Goal: Browse casually

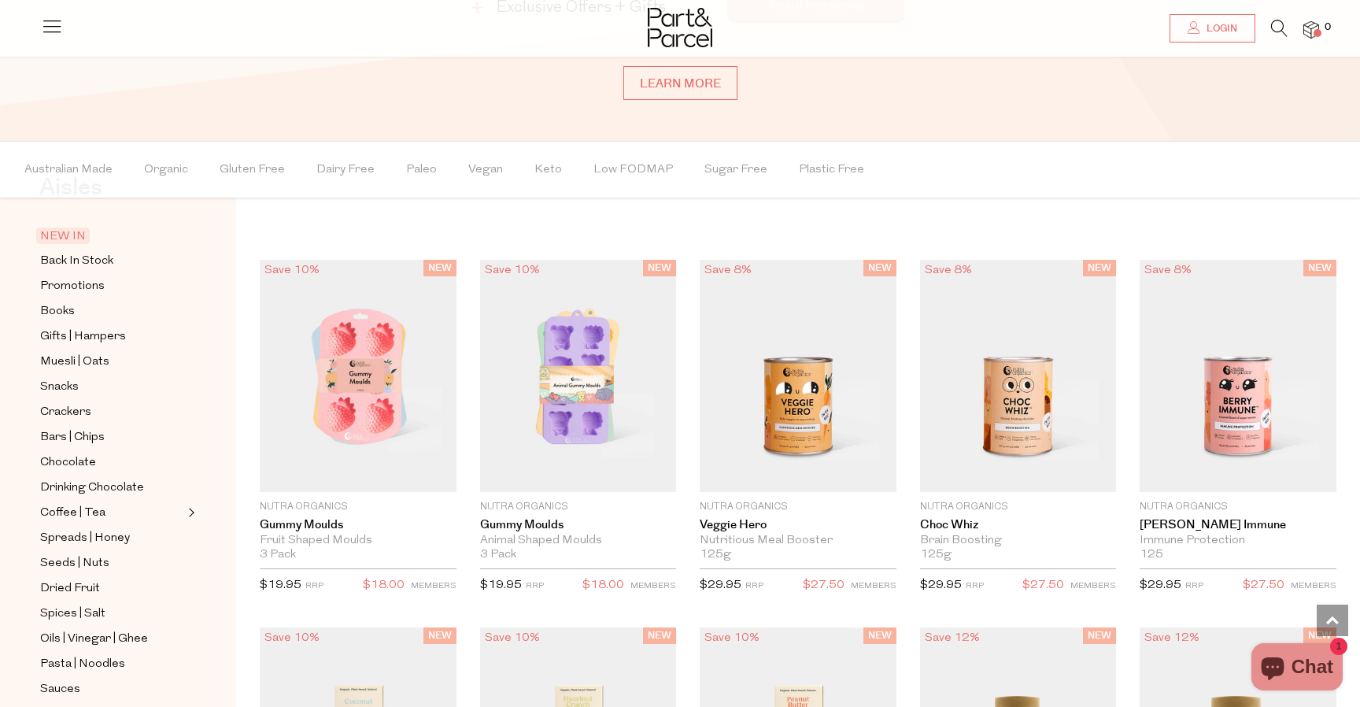
scroll to position [61, 0]
click at [79, 356] on span "Muesli | Oats" at bounding box center [74, 361] width 69 height 19
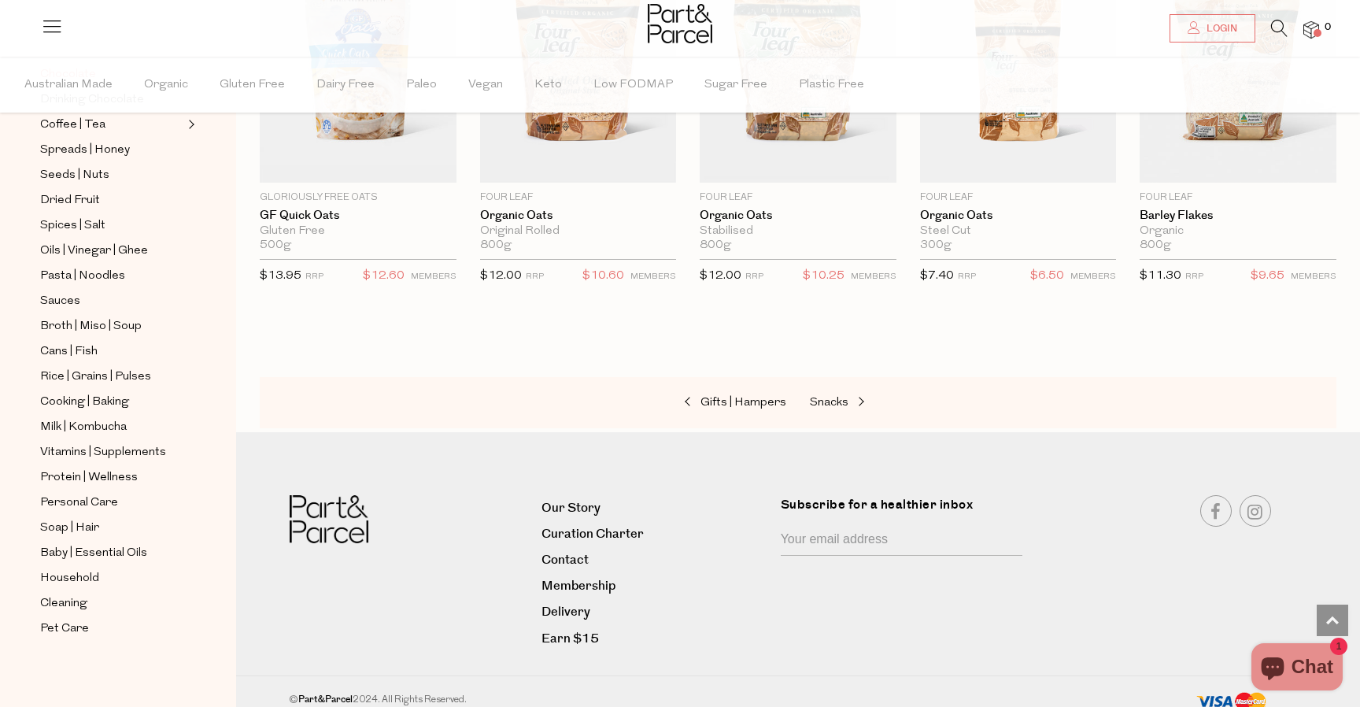
scroll to position [3567, 0]
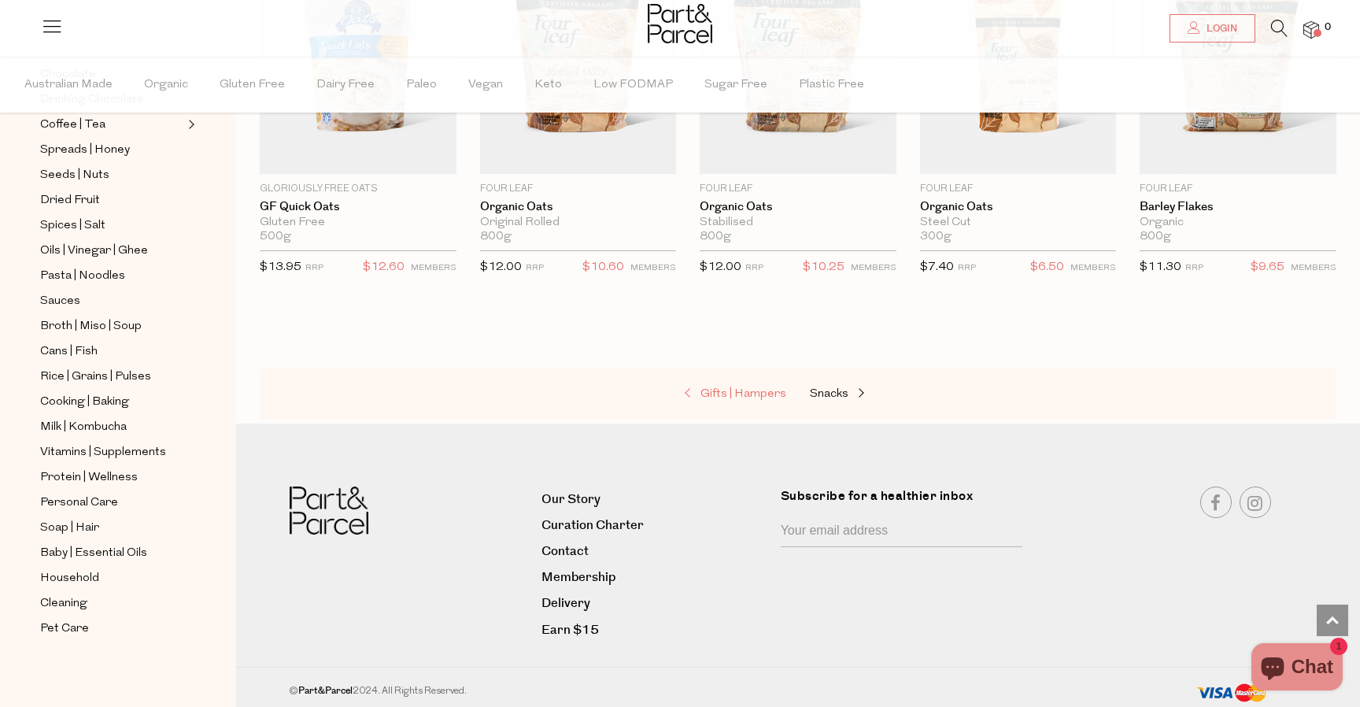
click at [718, 393] on span "Gifts | Hampers" at bounding box center [743, 394] width 86 height 12
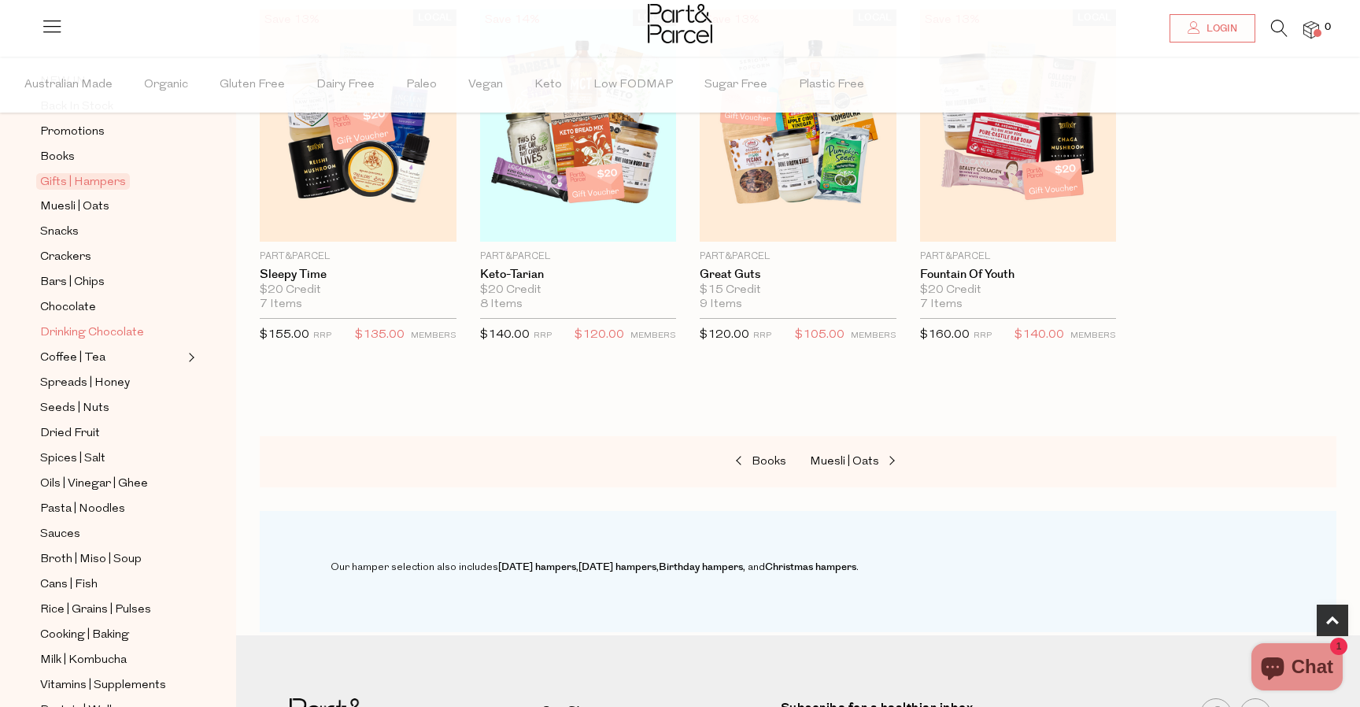
scroll to position [364, 0]
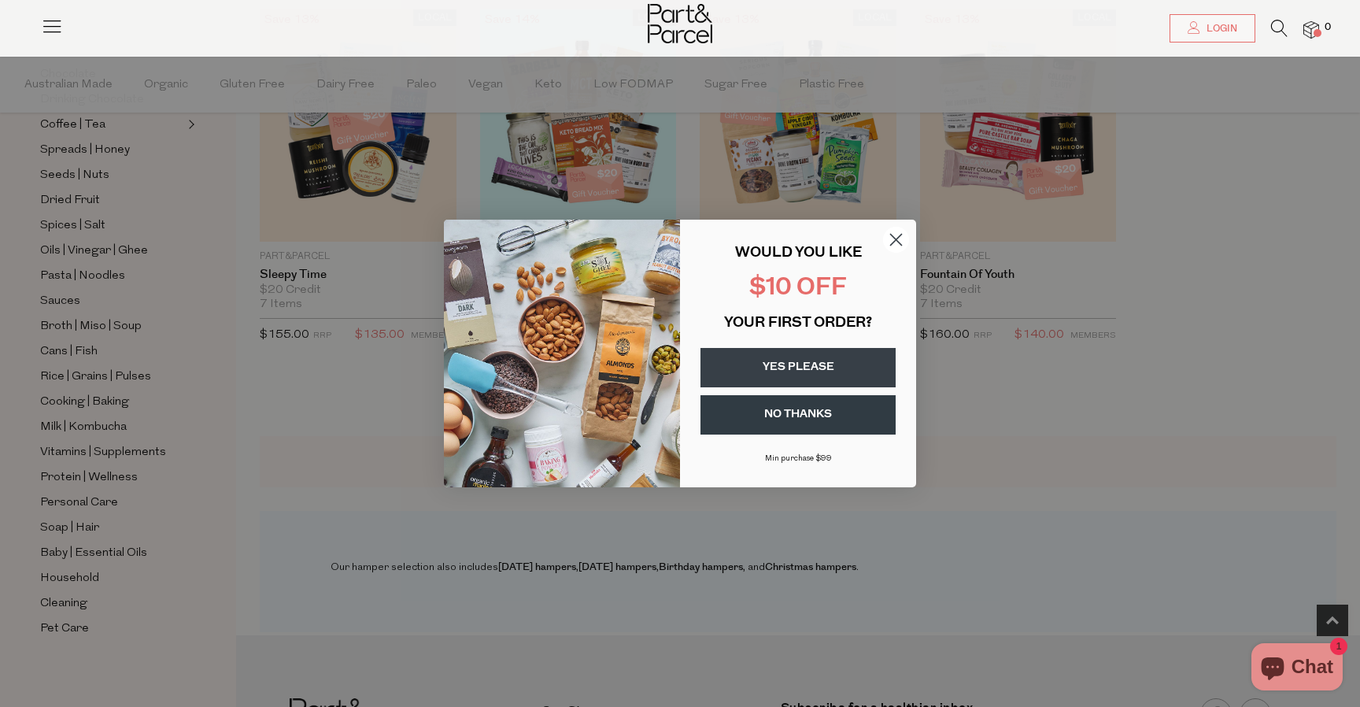
click at [892, 235] on icon "Close dialog" at bounding box center [896, 240] width 11 height 11
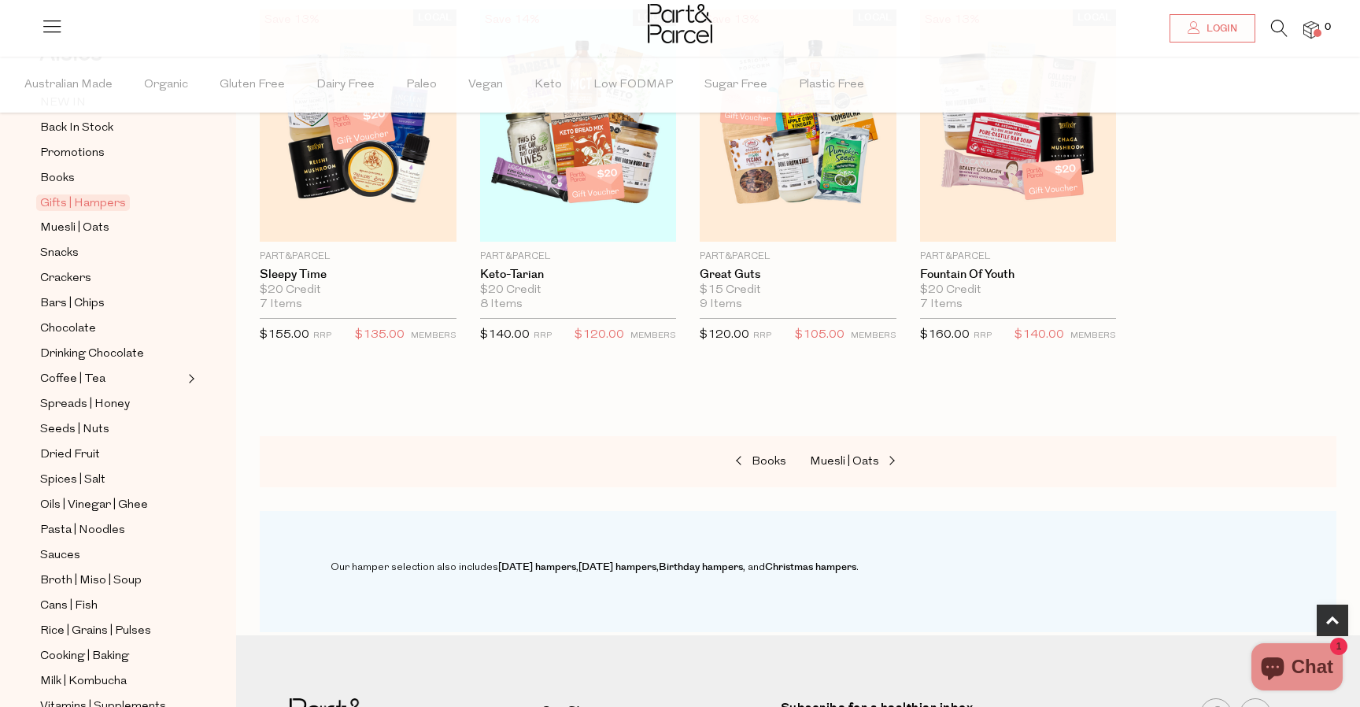
scroll to position [0, 0]
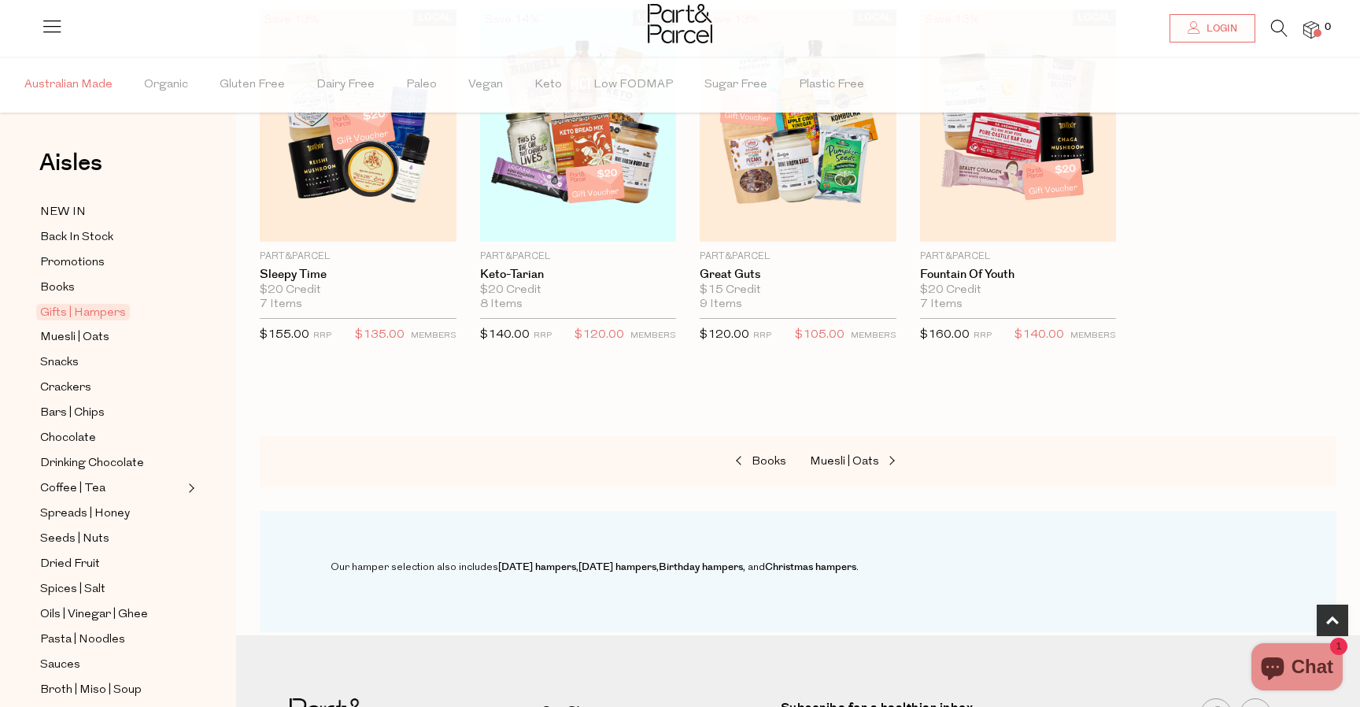
click at [70, 79] on span "Australian Made" at bounding box center [68, 84] width 88 height 55
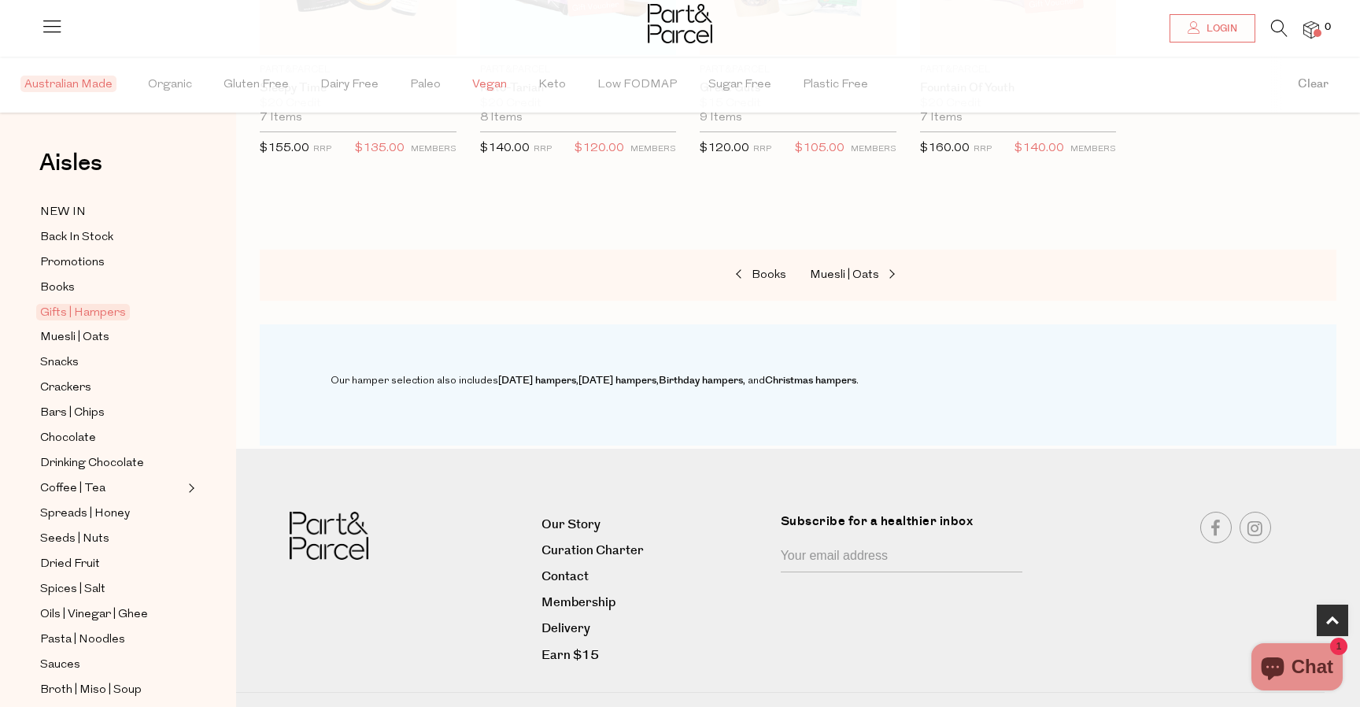
scroll to position [777, 0]
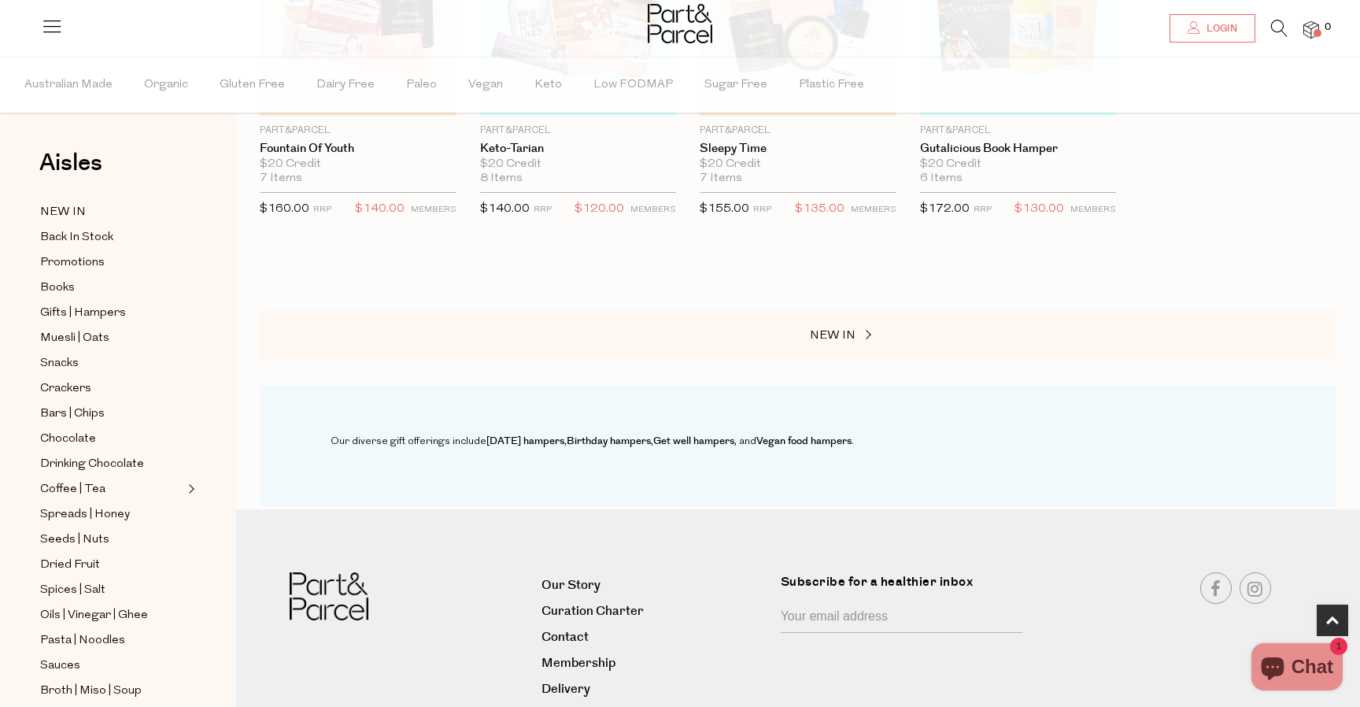
scroll to position [777, 0]
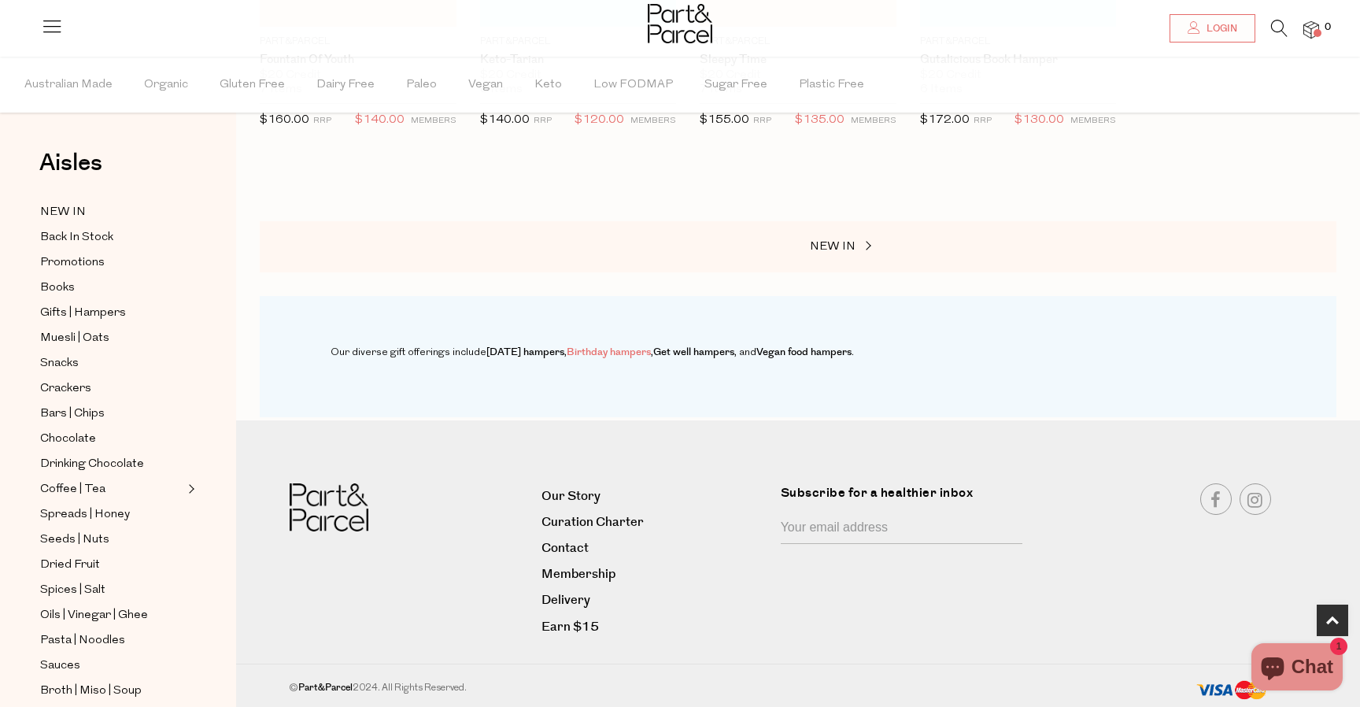
click at [641, 352] on link "Birthday hampers" at bounding box center [609, 352] width 84 height 14
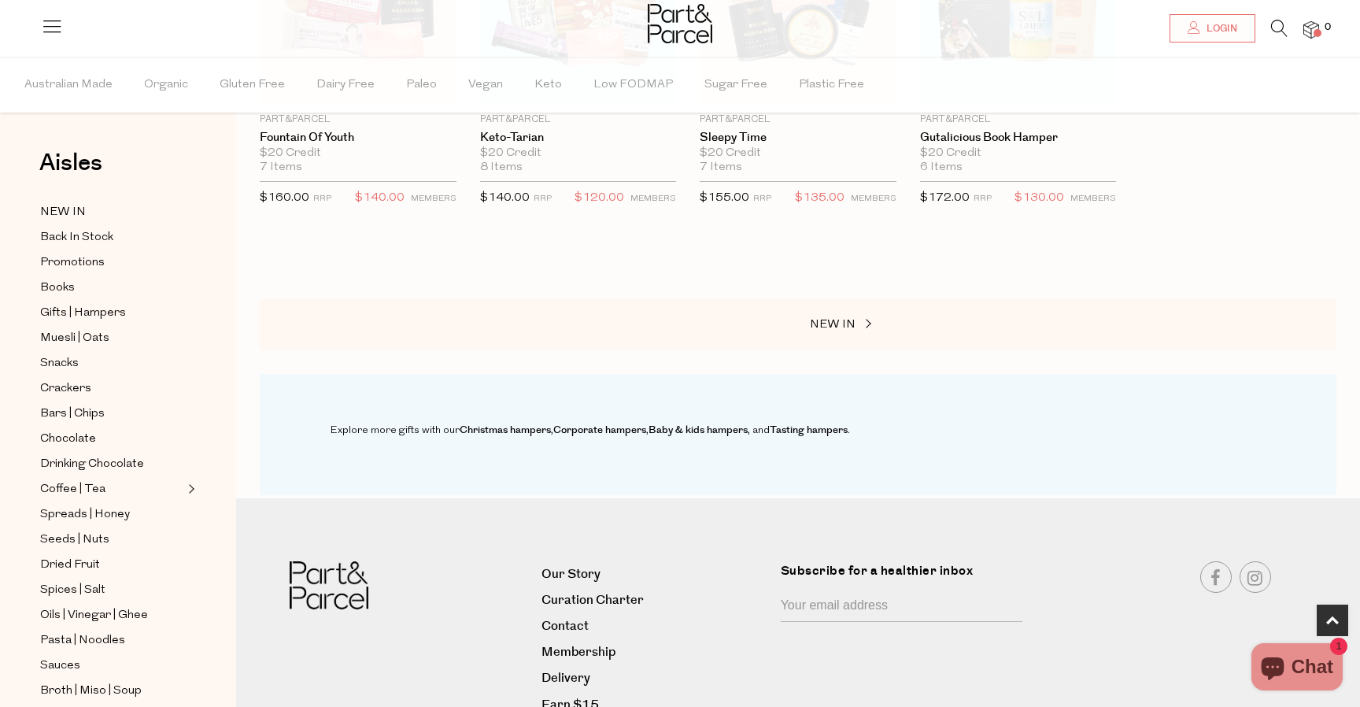
scroll to position [777, 0]
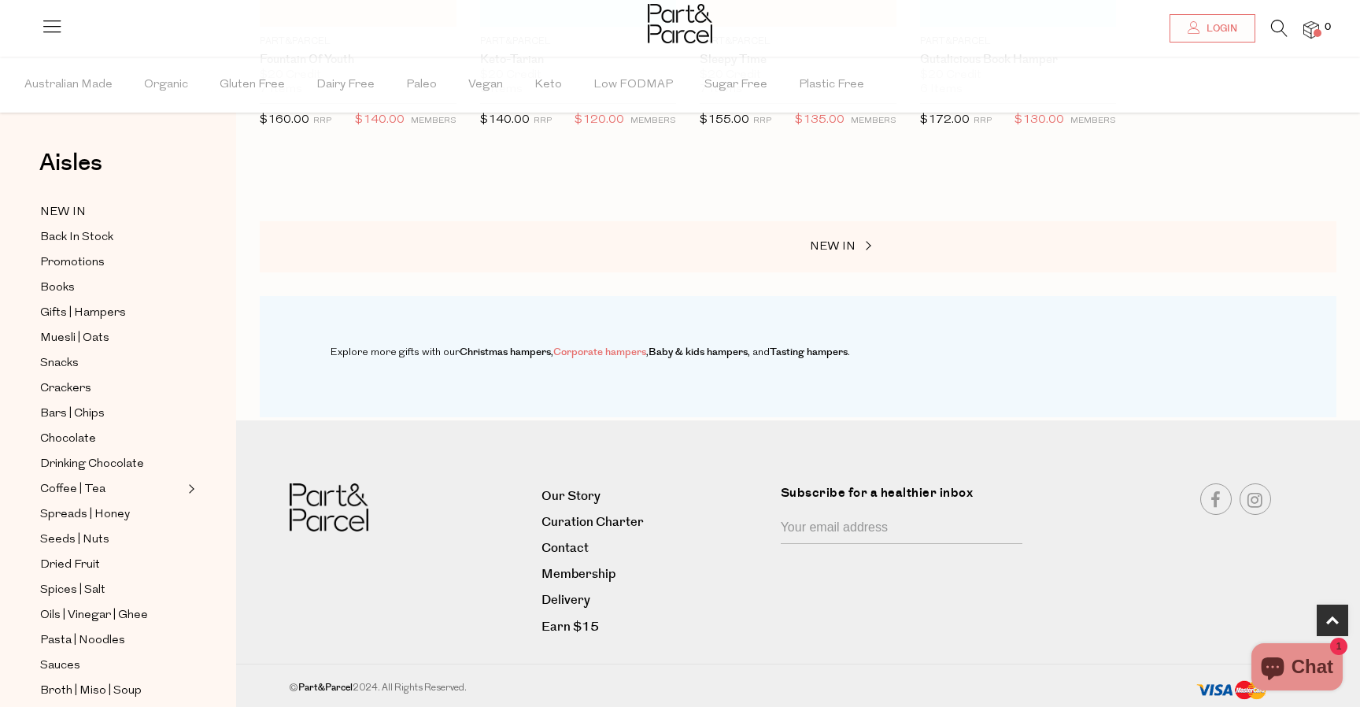
click at [601, 350] on link "Corporate hampers" at bounding box center [599, 352] width 93 height 14
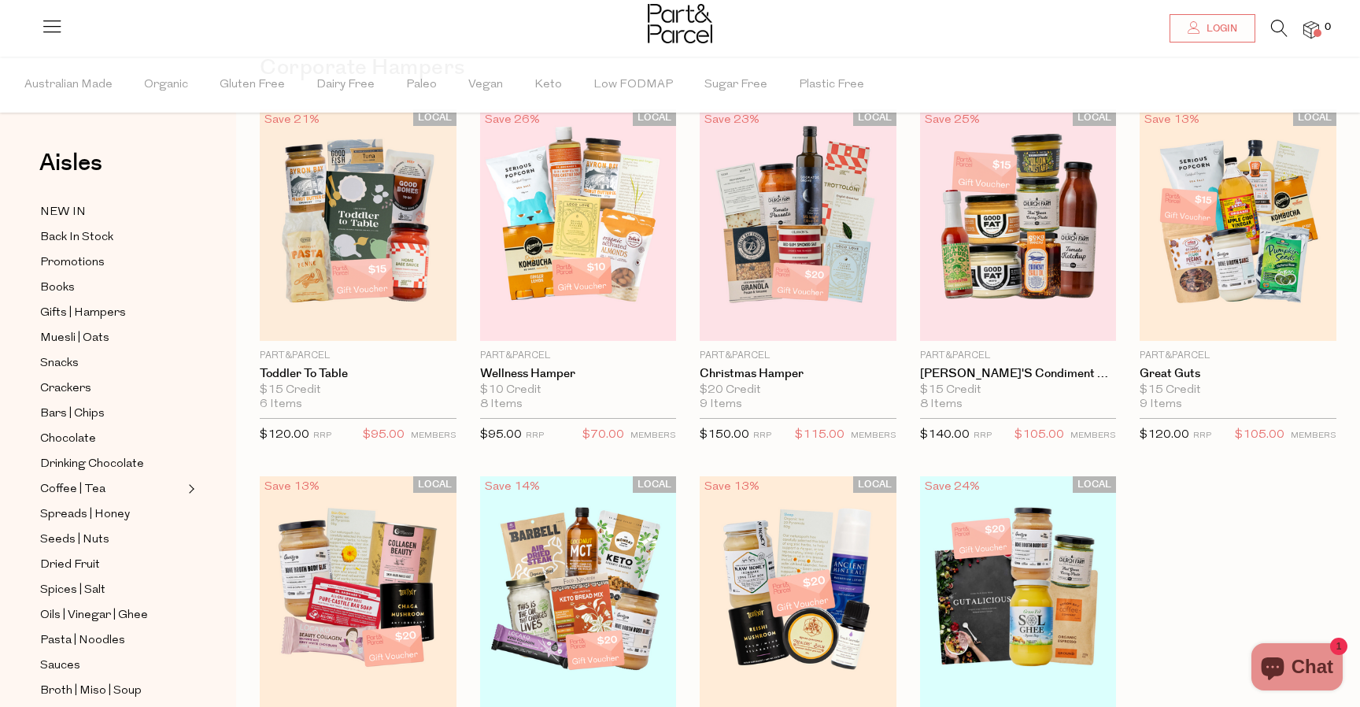
scroll to position [110, 0]
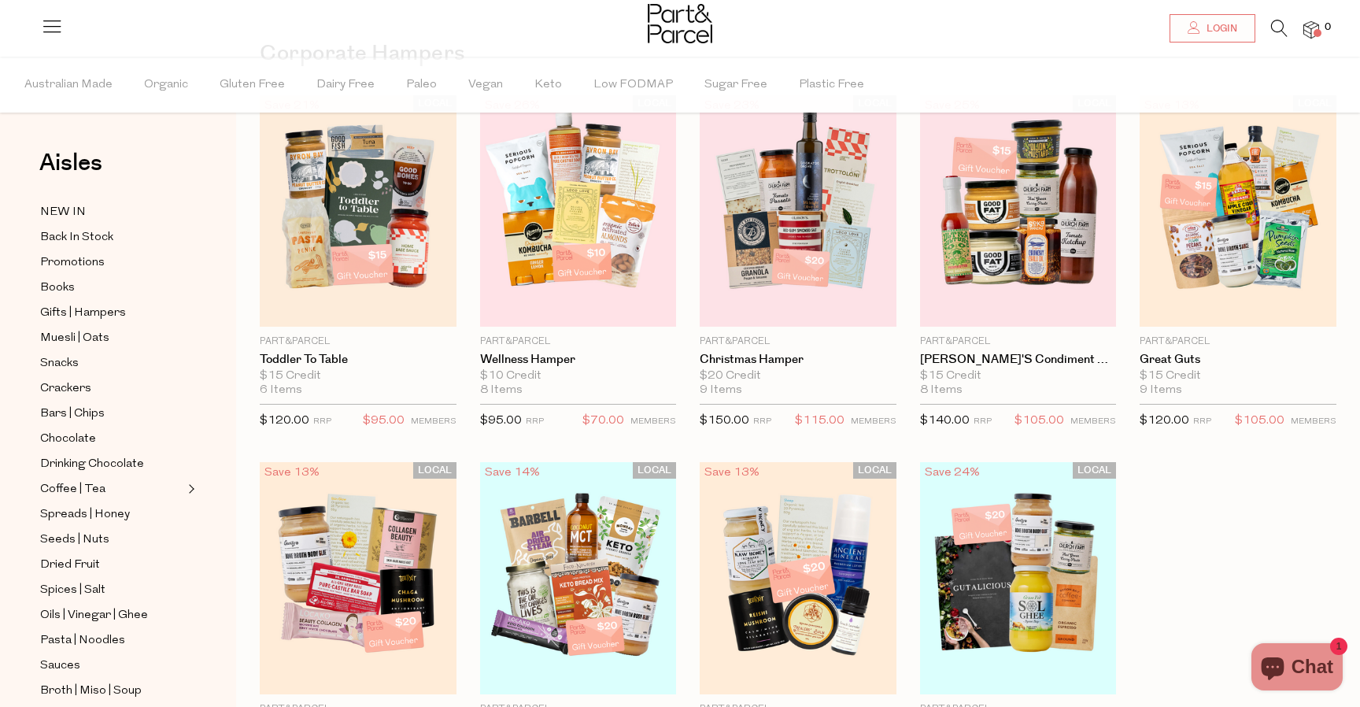
click at [675, 24] on img at bounding box center [680, 23] width 65 height 39
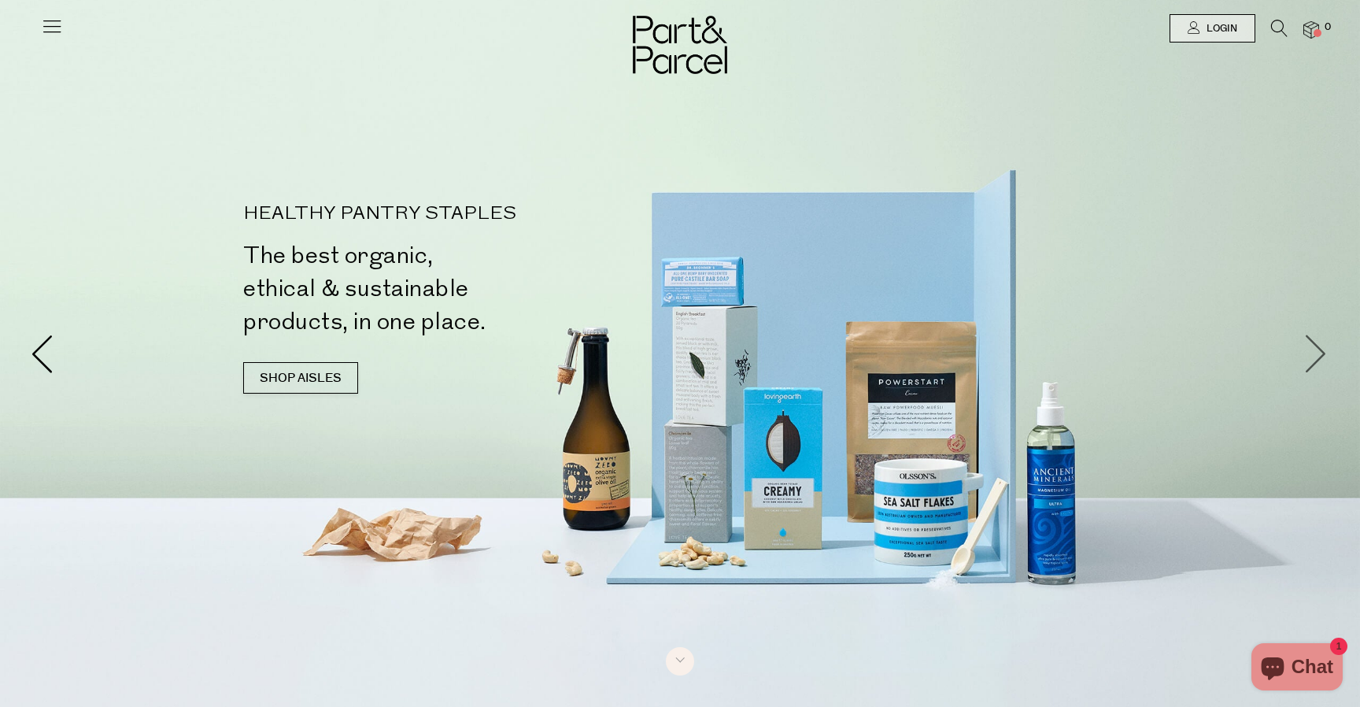
click at [1298, 363] on span at bounding box center [1316, 353] width 39 height 39
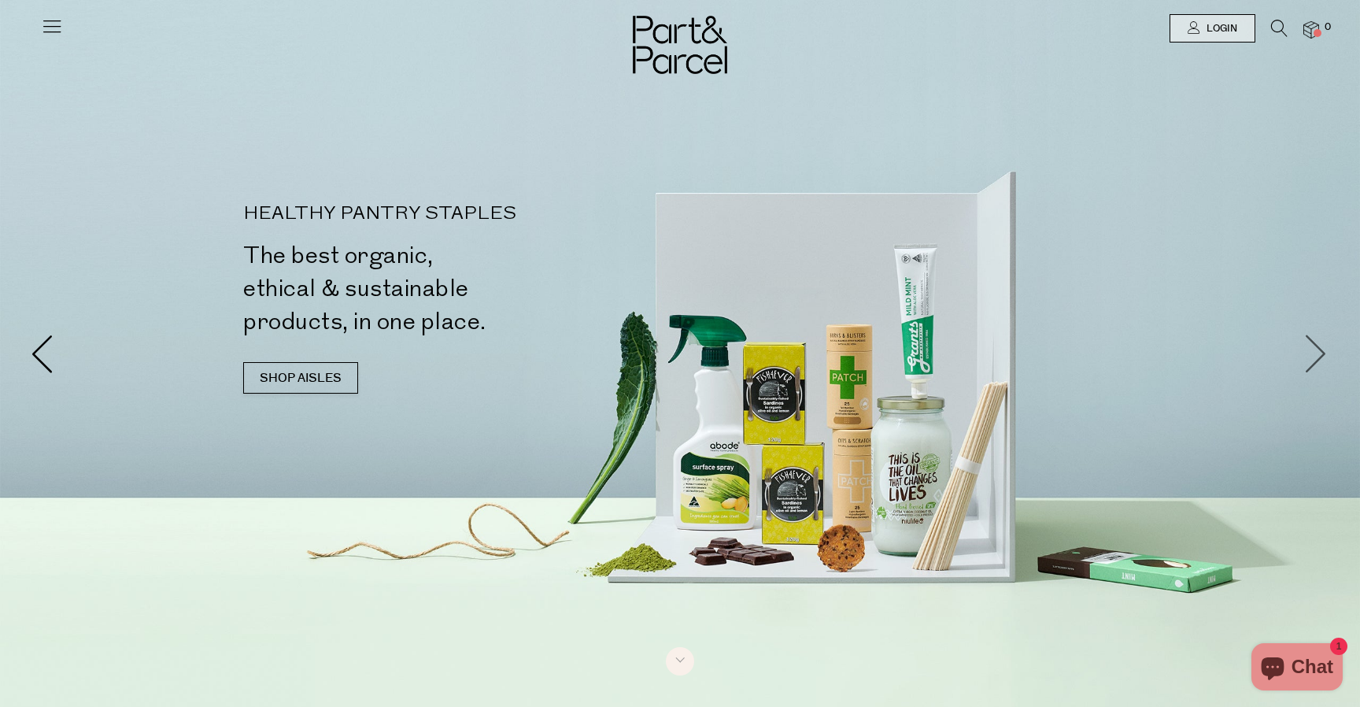
click at [1319, 364] on span at bounding box center [1316, 353] width 39 height 39
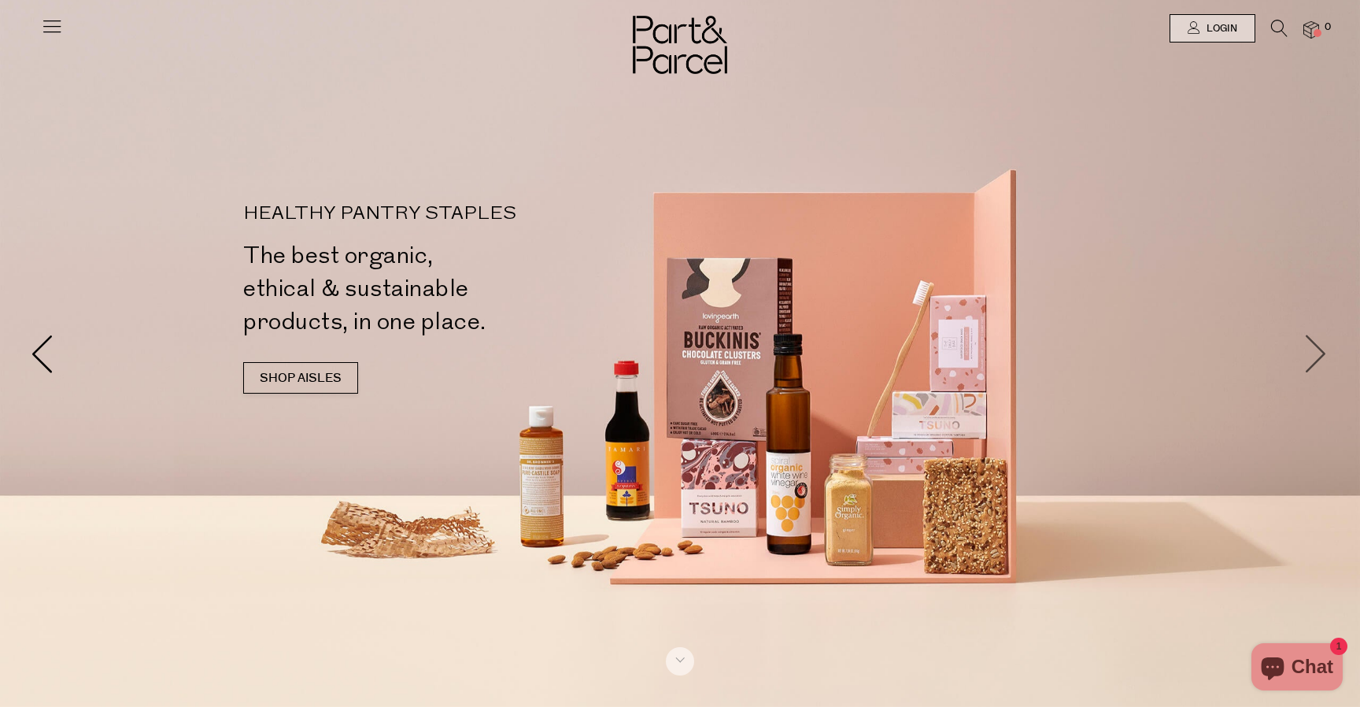
click at [1319, 364] on span at bounding box center [1316, 353] width 39 height 39
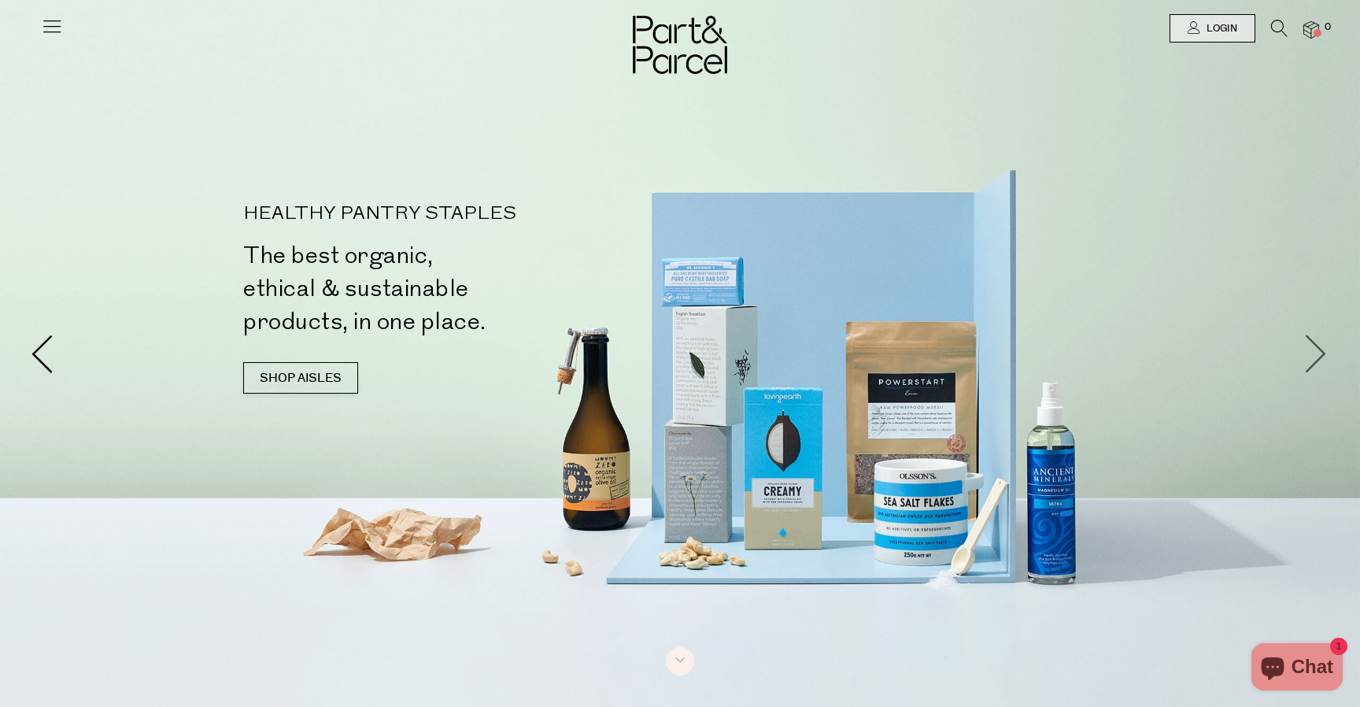
click at [1319, 364] on span at bounding box center [1316, 353] width 39 height 39
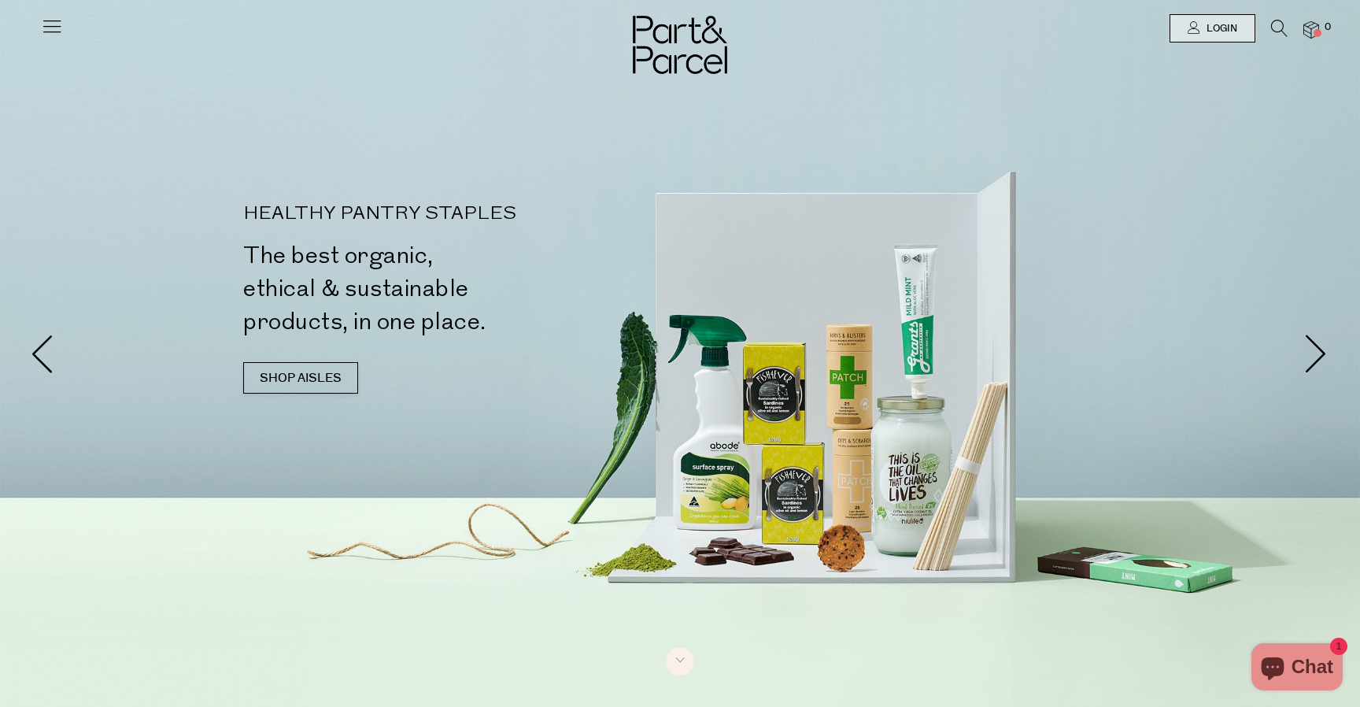
click at [52, 17] on icon at bounding box center [52, 26] width 22 height 22
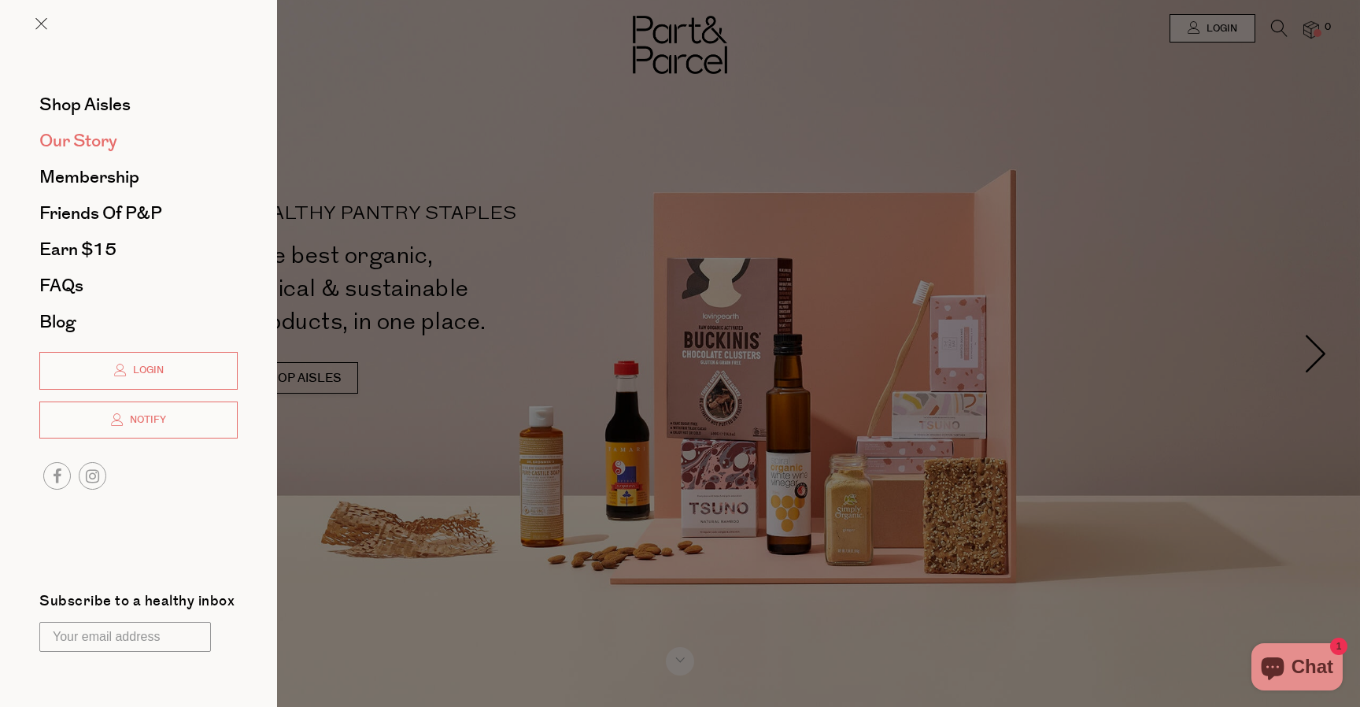
click at [144, 135] on link "Our Story" at bounding box center [138, 140] width 198 height 17
